Goal: Navigation & Orientation: Go to known website

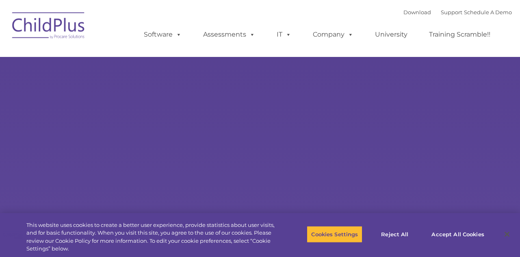
type input ""
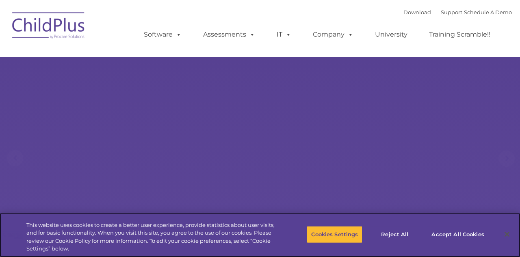
select select "MEDIUM"
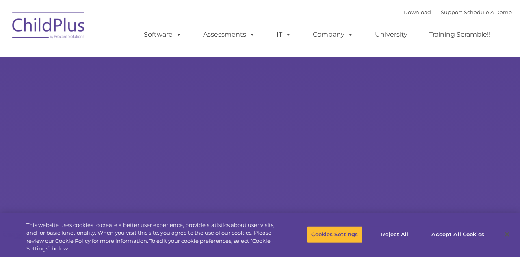
type input ""
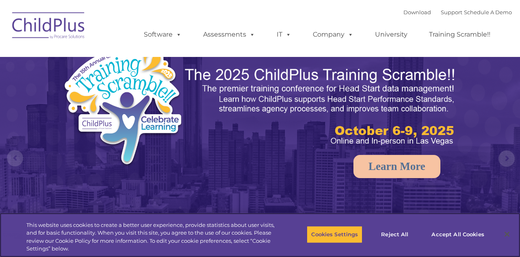
select select "MEDIUM"
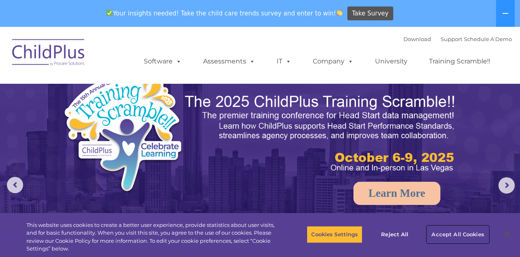
click at [461, 236] on button "Accept All Cookies" at bounding box center [457, 234] width 61 height 17
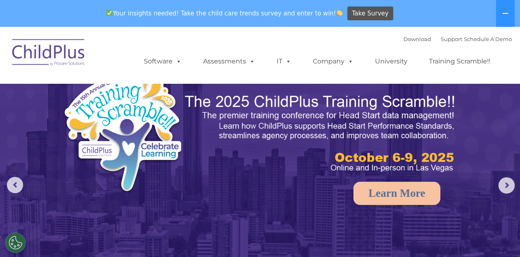
click at [504, 15] on icon at bounding box center [505, 13] width 6 height 6
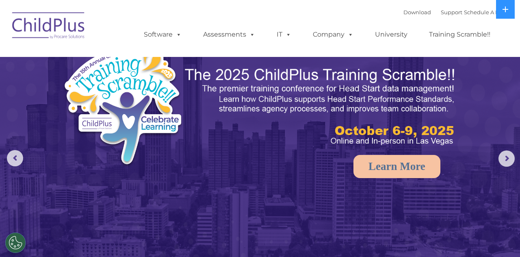
click at [508, 14] on button at bounding box center [505, 9] width 19 height 19
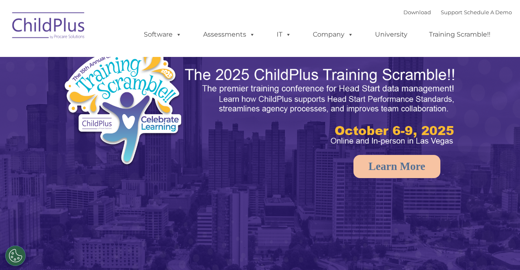
select select "MEDIUM"
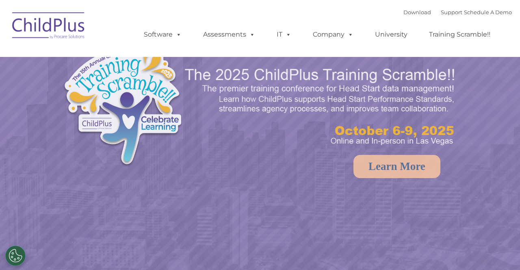
select select "MEDIUM"
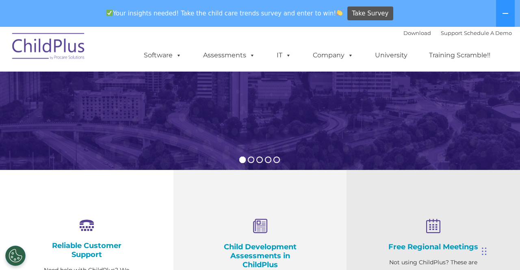
scroll to position [175, 0]
